Goal: Ask a question: Seek information or help from site administrators or community

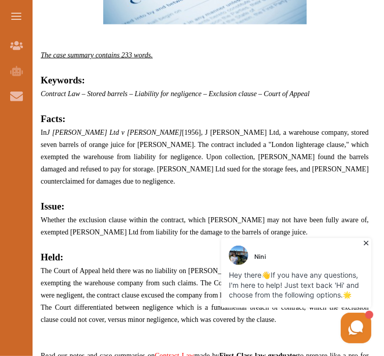
scroll to position [680, 0]
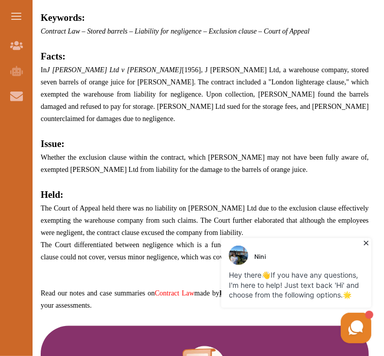
click at [261, 252] on div "Nini" at bounding box center [260, 257] width 12 height 10
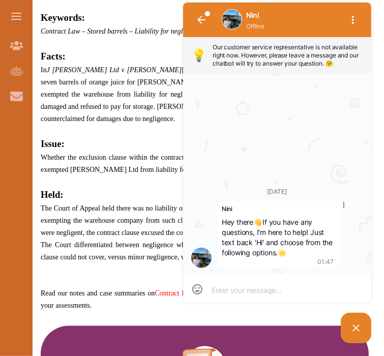
scroll to position [0, 0]
click at [275, 294] on textarea at bounding box center [276, 289] width 131 height 9
paste textarea "where [PERSON_NAME] created a ‘red hand rule’ by refusing to enforce an exclusi…"
type textarea "where [PERSON_NAME] created a ‘red hand rule’ by refusing to enforce an exclusi…"
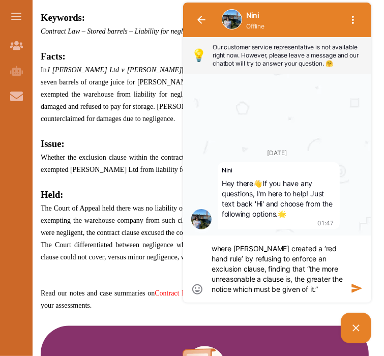
type textarea "where [PERSON_NAME] created a ‘red hand rule’ by refusing to enforce an exclusi…"
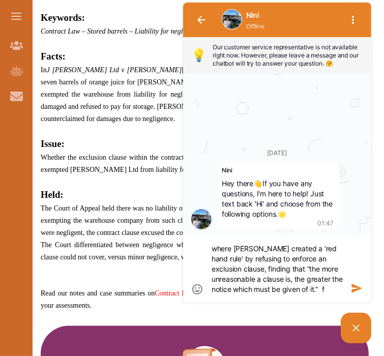
type textarea "where [PERSON_NAME] created a ‘red hand rule’ by refusing to enforce an exclusi…"
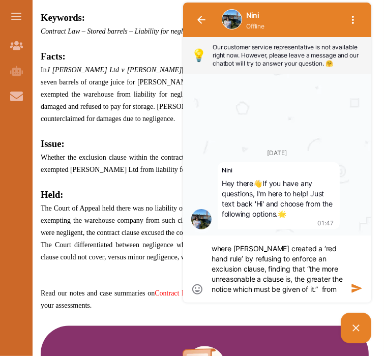
scroll to position [9, 0]
type textarea "where [PERSON_NAME] created a ‘red hand rule’ by refusing to enforce an exclusi…"
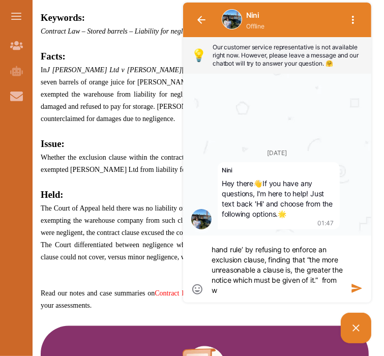
type textarea "where [PERSON_NAME] created a ‘red hand rule’ by refusing to enforce an exclusi…"
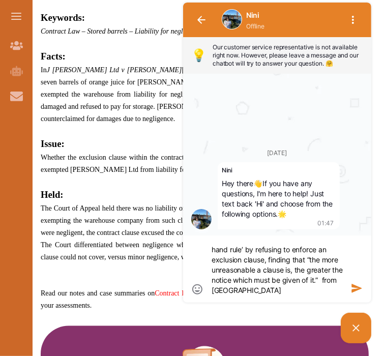
type textarea "where [PERSON_NAME] created a ‘red hand rule’ by refusing to enforce an exclusi…"
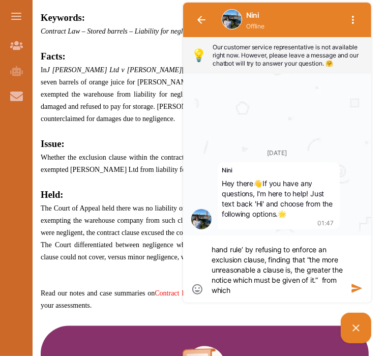
type textarea "where [PERSON_NAME] created a ‘red hand rule’ by refusing to enforce an exclusi…"
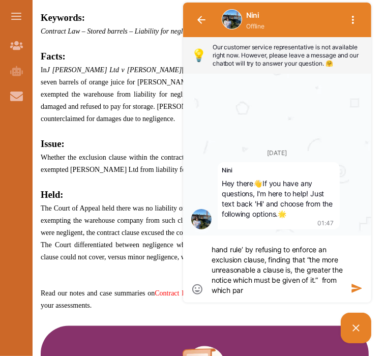
type textarea "where [PERSON_NAME] created a ‘red hand rule’ by refusing to enforce an exclusi…"
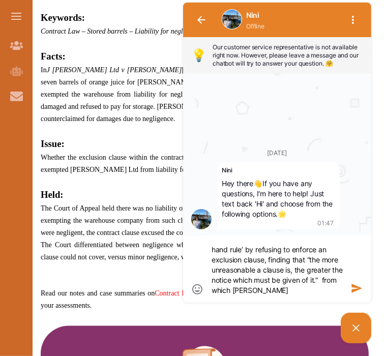
type textarea "where [PERSON_NAME] created a ‘red hand rule’ by refusing to enforce an exclusi…"
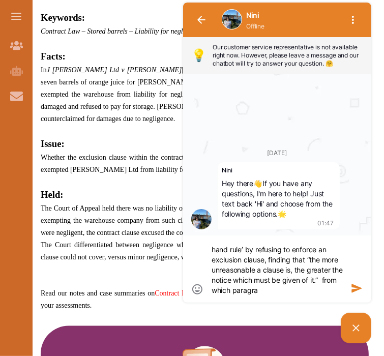
type textarea "where [PERSON_NAME] created a ‘red hand rule’ by refusing to enforce an exclusi…"
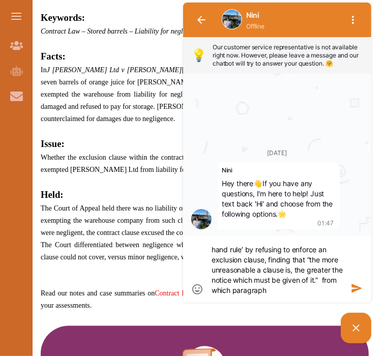
type textarea "where [PERSON_NAME] created a ‘red hand rule’ by refusing to enforce an exclusi…"
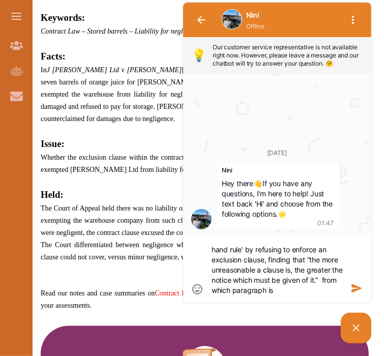
type textarea "where [PERSON_NAME] created a ‘red hand rule’ by refusing to enforce an exclusi…"
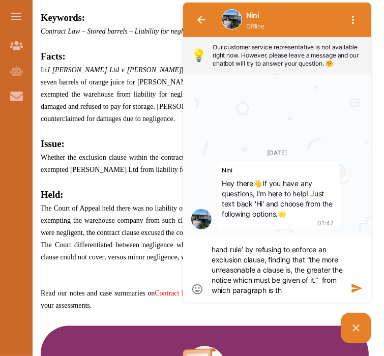
type textarea "where [PERSON_NAME] created a ‘red hand rule’ by refusing to enforce an exclusi…"
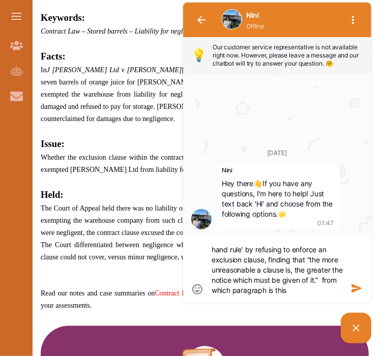
type textarea "where [PERSON_NAME] created a ‘red hand rule’ by refusing to enforce an exclusi…"
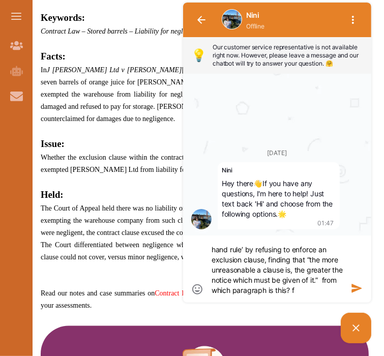
type textarea "where [PERSON_NAME] created a ‘red hand rule’ by refusing to enforce an exclusi…"
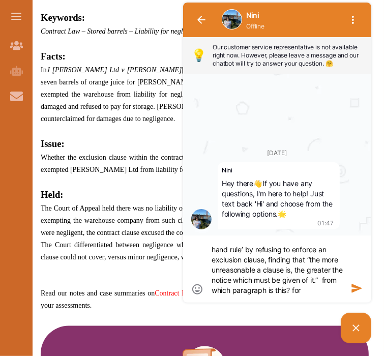
type textarea "where [PERSON_NAME] created a ‘red hand rule’ by refusing to enforce an exclusi…"
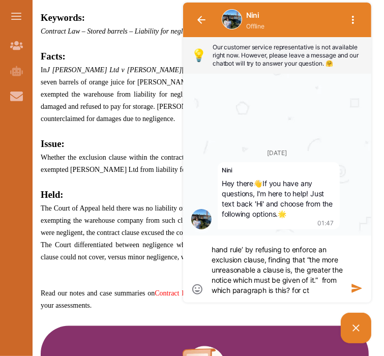
type textarea "where [PERSON_NAME] created a ‘red hand rule’ by refusing to enforce an exclusi…"
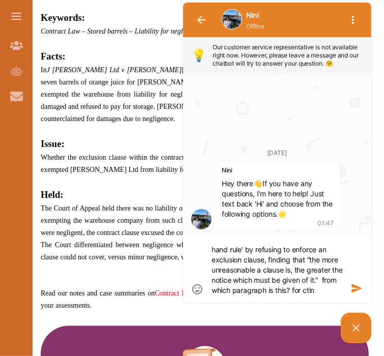
type textarea "where [PERSON_NAME] created a ‘red hand rule’ by refusing to enforce an exclusi…"
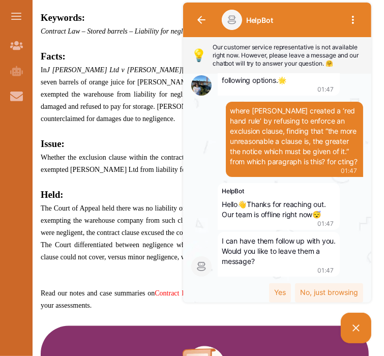
scroll to position [69, 0]
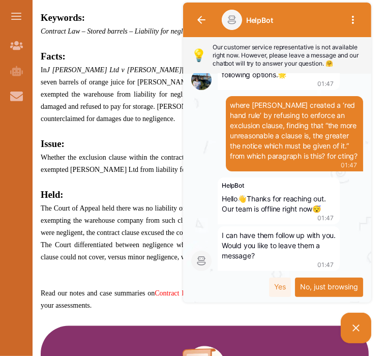
click at [303, 289] on div "No, just browsing" at bounding box center [328, 287] width 68 height 19
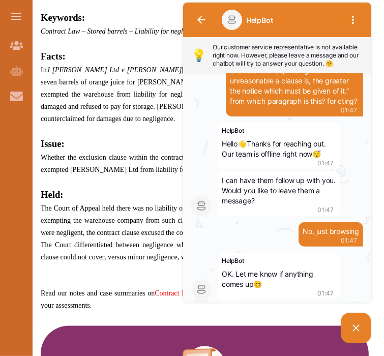
scroll to position [140, 0]
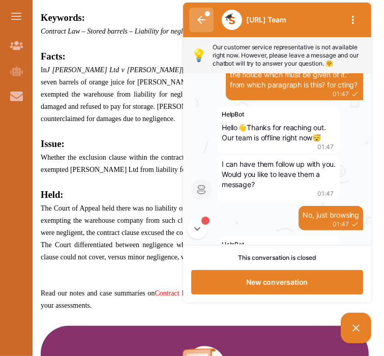
click at [201, 24] on button "1" at bounding box center [201, 20] width 24 height 24
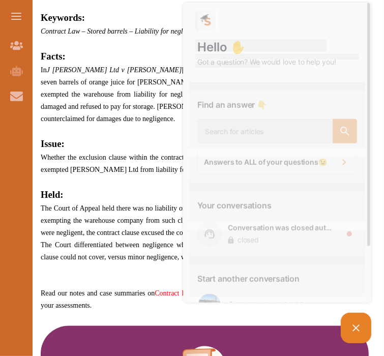
click at [126, 57] on h2 "Facts:" at bounding box center [205, 56] width 328 height 14
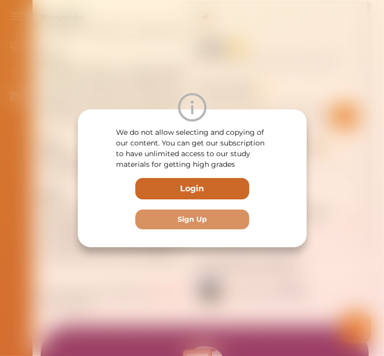
click at [189, 193] on button "Login" at bounding box center [192, 188] width 114 height 21
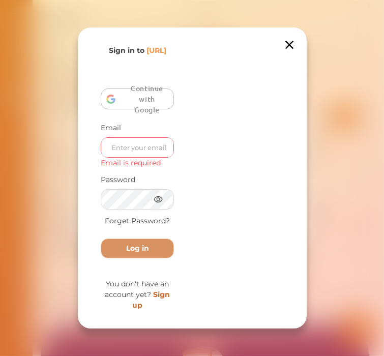
click at [286, 49] on div "Join the movement of 26K savvy [URL] members already empowered - and you're nex…" at bounding box center [192, 177] width 229 height 301
click at [291, 40] on icon at bounding box center [289, 45] width 14 height 14
